Goal: Transaction & Acquisition: Purchase product/service

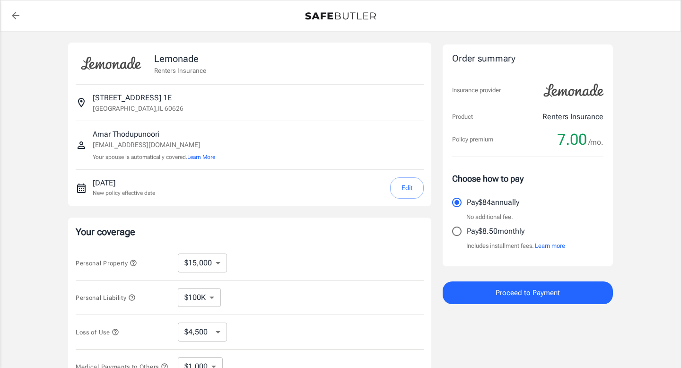
select select "15000"
select select "500"
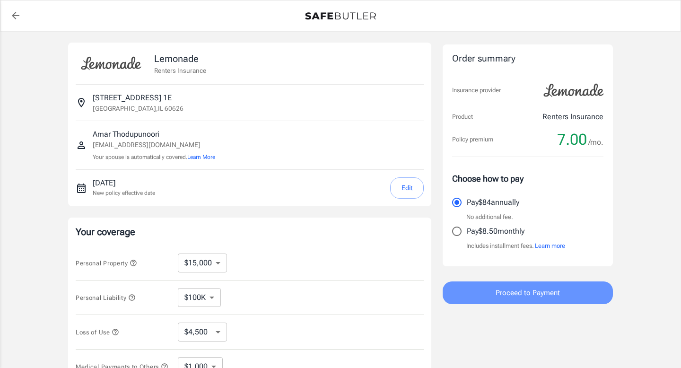
click at [529, 298] on span "Proceed to Payment" at bounding box center [528, 293] width 64 height 12
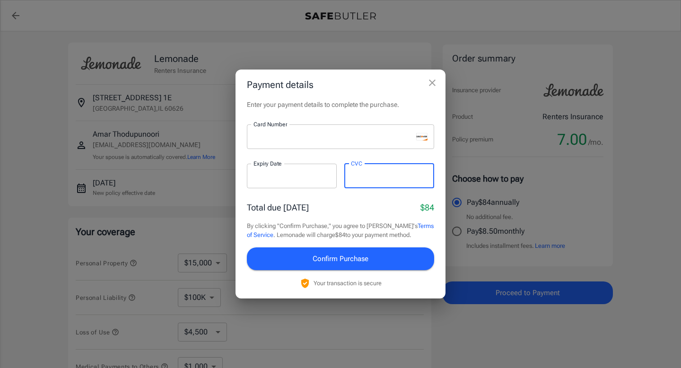
click at [332, 259] on span "Confirm Purchase" at bounding box center [341, 259] width 56 height 12
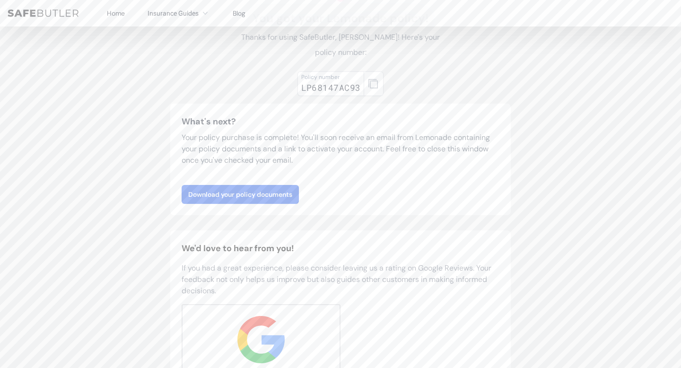
scroll to position [81, 0]
click at [240, 197] on link "Download your policy documents" at bounding box center [240, 192] width 117 height 19
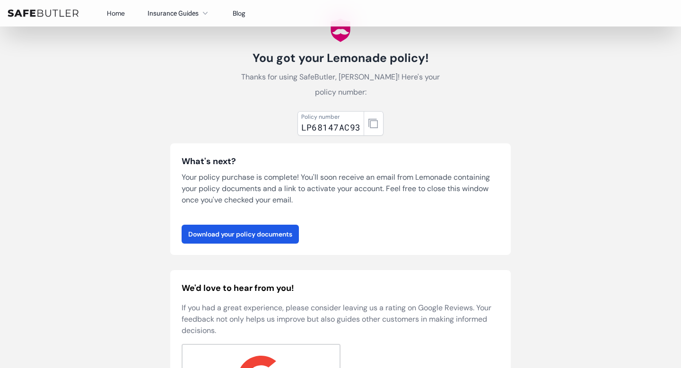
scroll to position [37, 0]
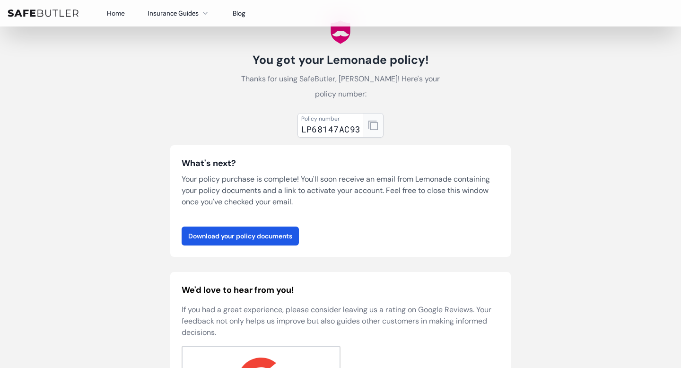
click at [370, 126] on icon "button" at bounding box center [372, 125] width 9 height 9
